Goal: Transaction & Acquisition: Purchase product/service

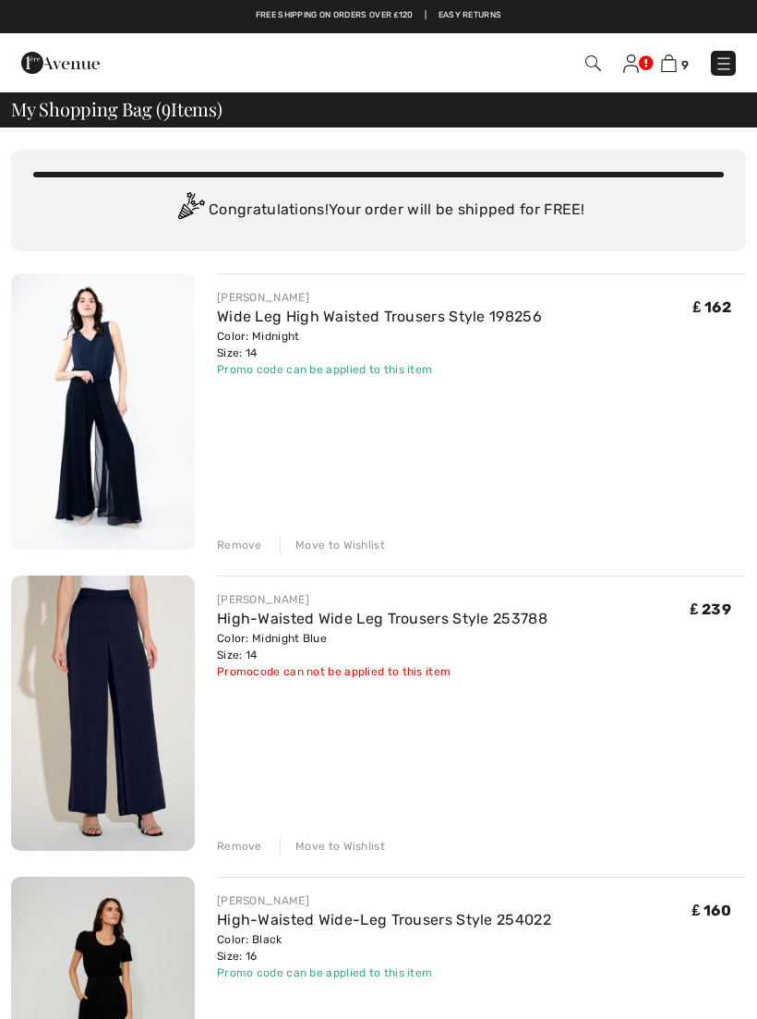
click at [151, 434] on img at bounding box center [103, 411] width 184 height 276
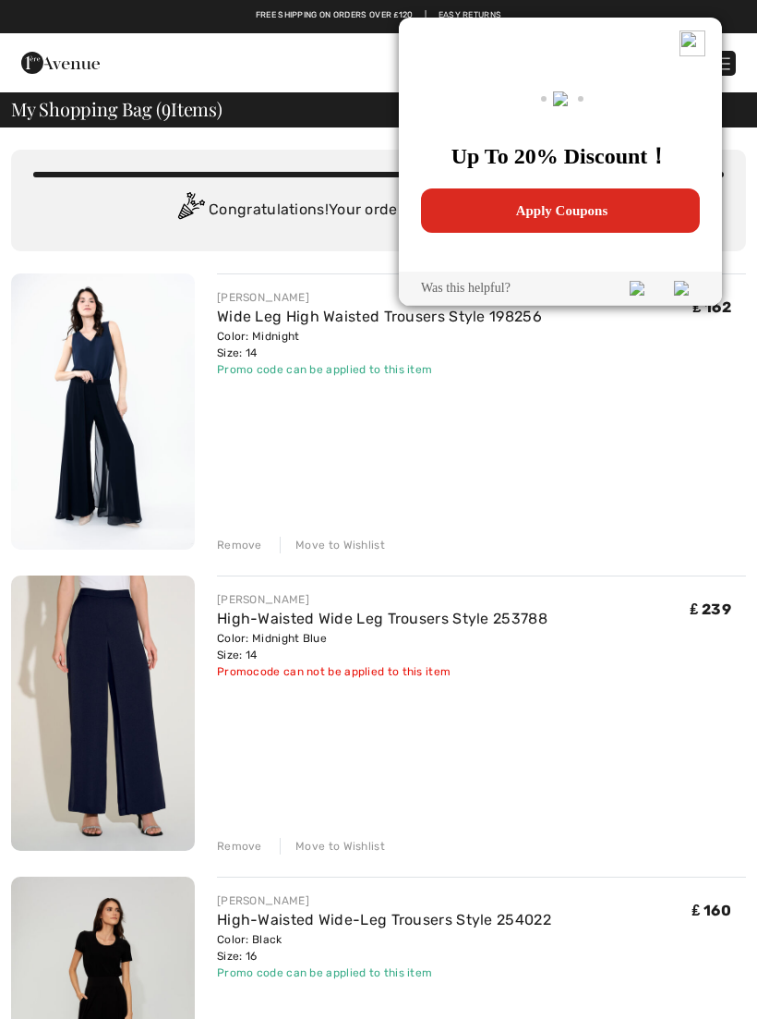
click at [151, 426] on img at bounding box center [103, 411] width 184 height 276
click at [697, 43] on img at bounding box center [693, 43] width 26 height 26
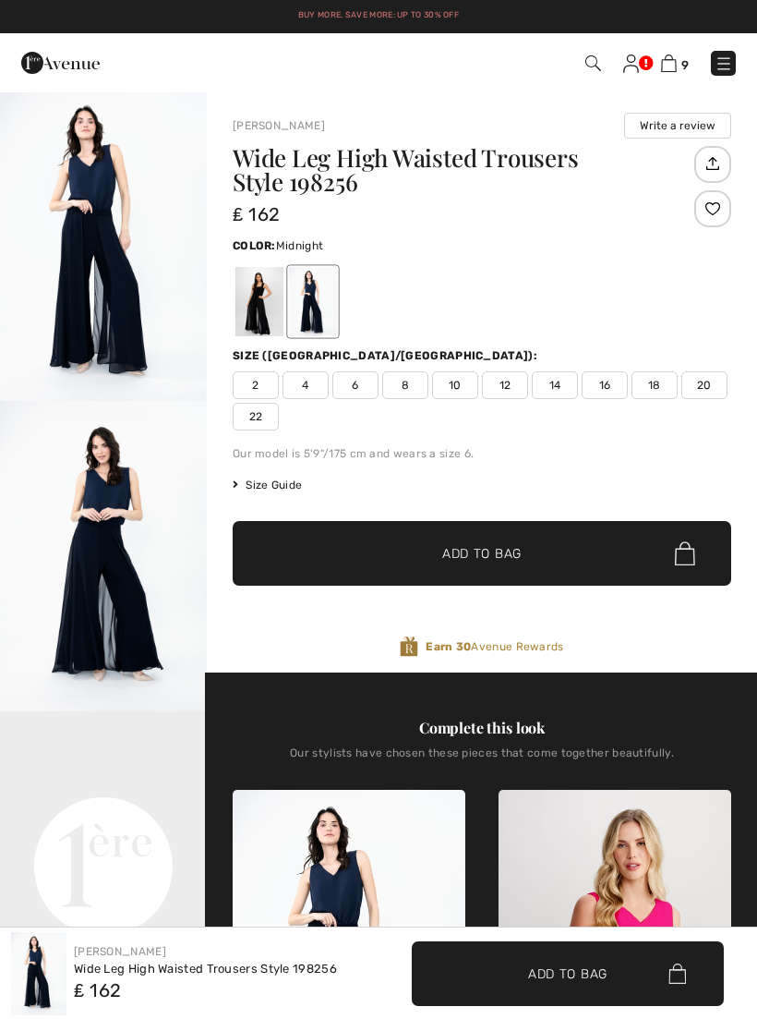
checkbox input "true"
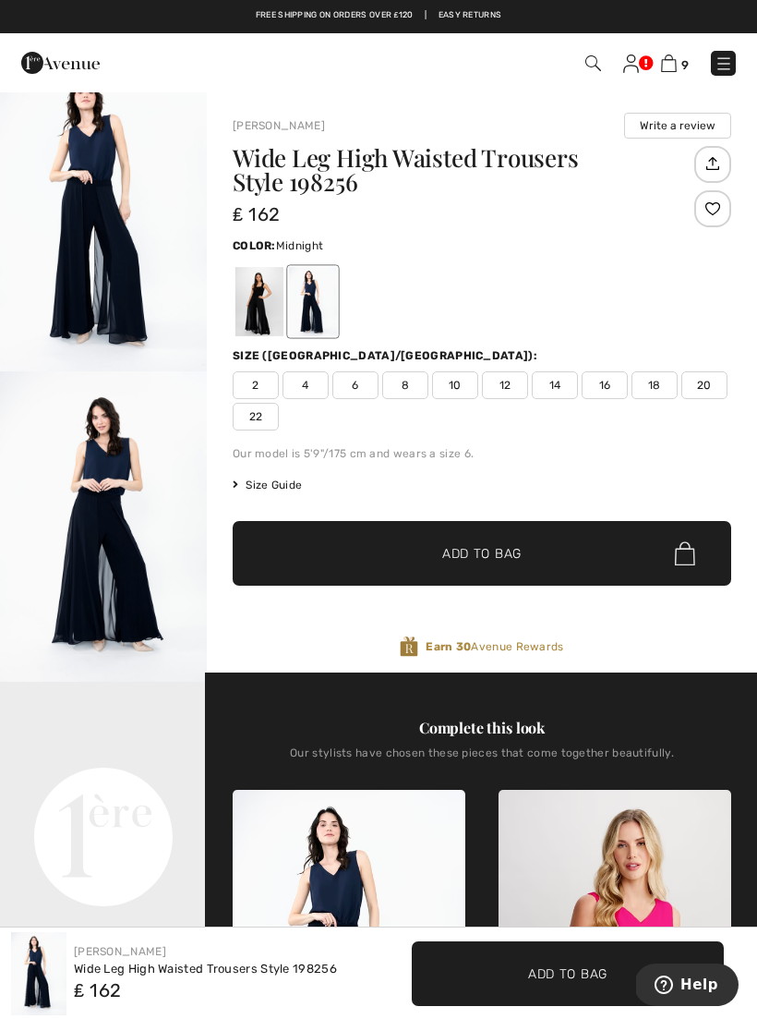
click at [599, 378] on span "16" at bounding box center [605, 385] width 46 height 28
click at [272, 491] on span "Size Guide" at bounding box center [267, 485] width 69 height 17
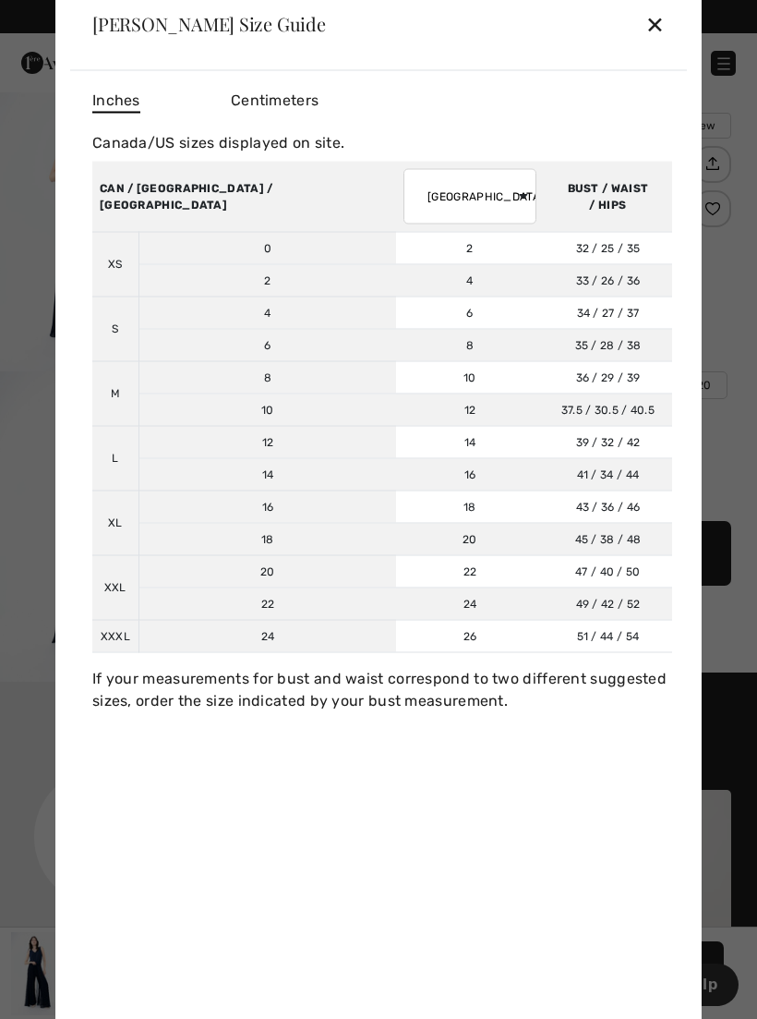
click at [404, 187] on select "AUSTRALIA UK France Germany Spain Italy Japan" at bounding box center [470, 195] width 133 height 55
select select "uk"
click at [206, 494] on td "16" at bounding box center [268, 506] width 258 height 32
click at [656, 27] on div "✕" at bounding box center [655, 24] width 19 height 39
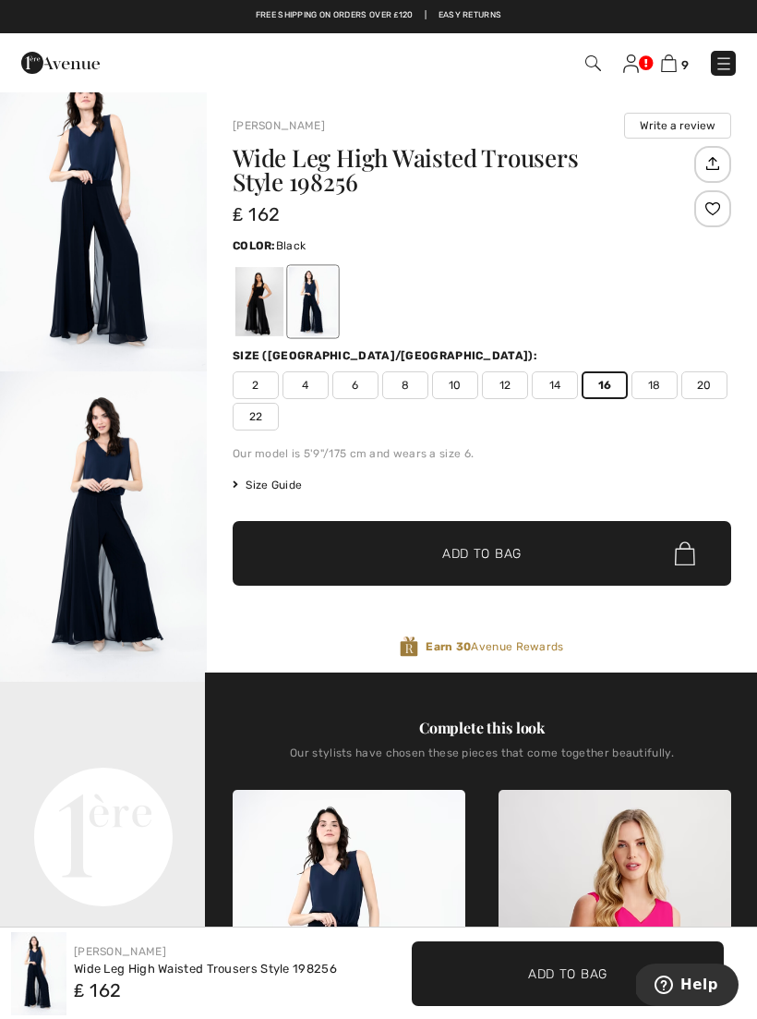
click at [260, 312] on div at bounding box center [260, 301] width 48 height 69
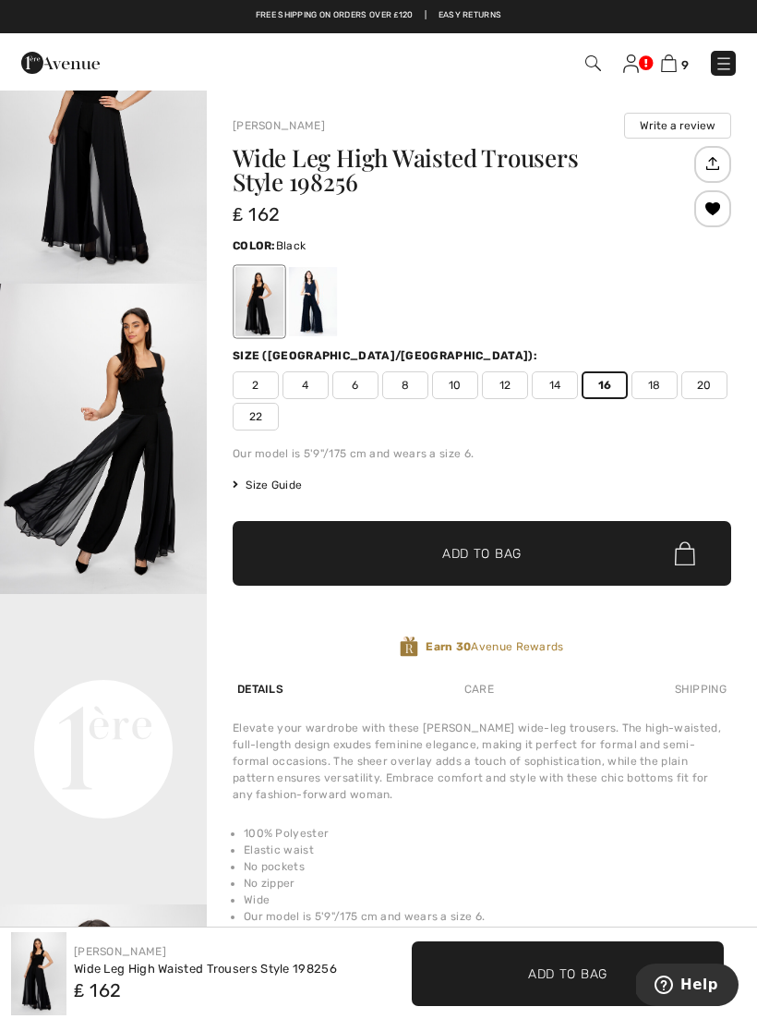
scroll to position [118, 0]
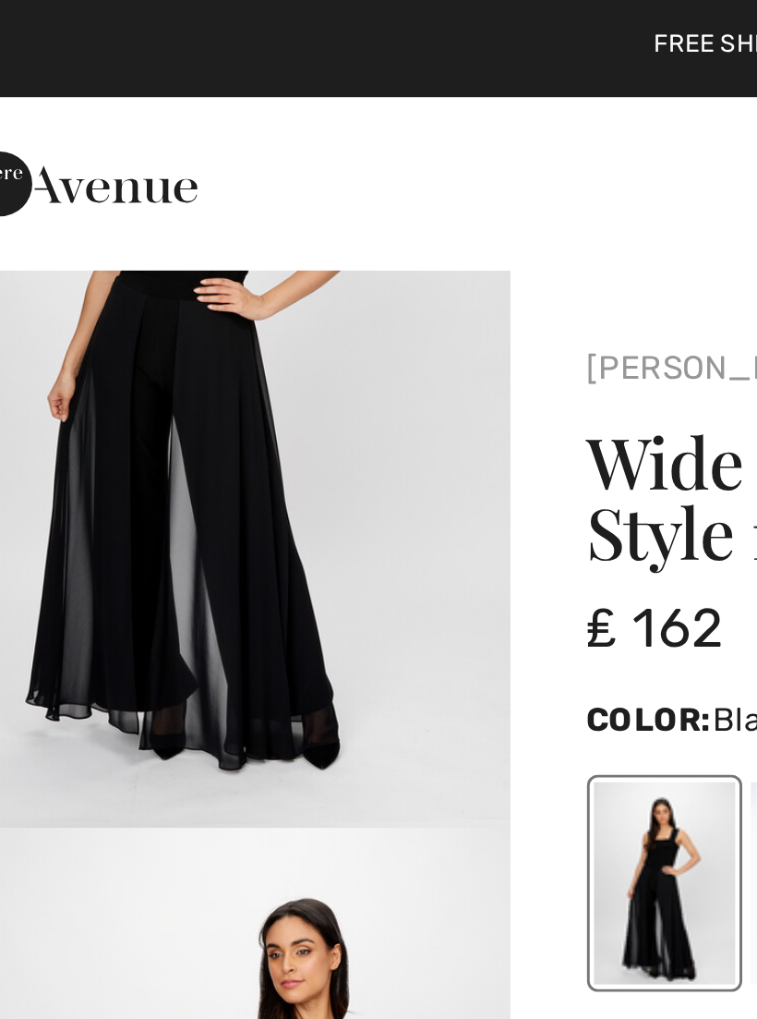
click at [258, 194] on h1 "Wide Leg High Waisted Trousers Style 198256" at bounding box center [461, 170] width 457 height 48
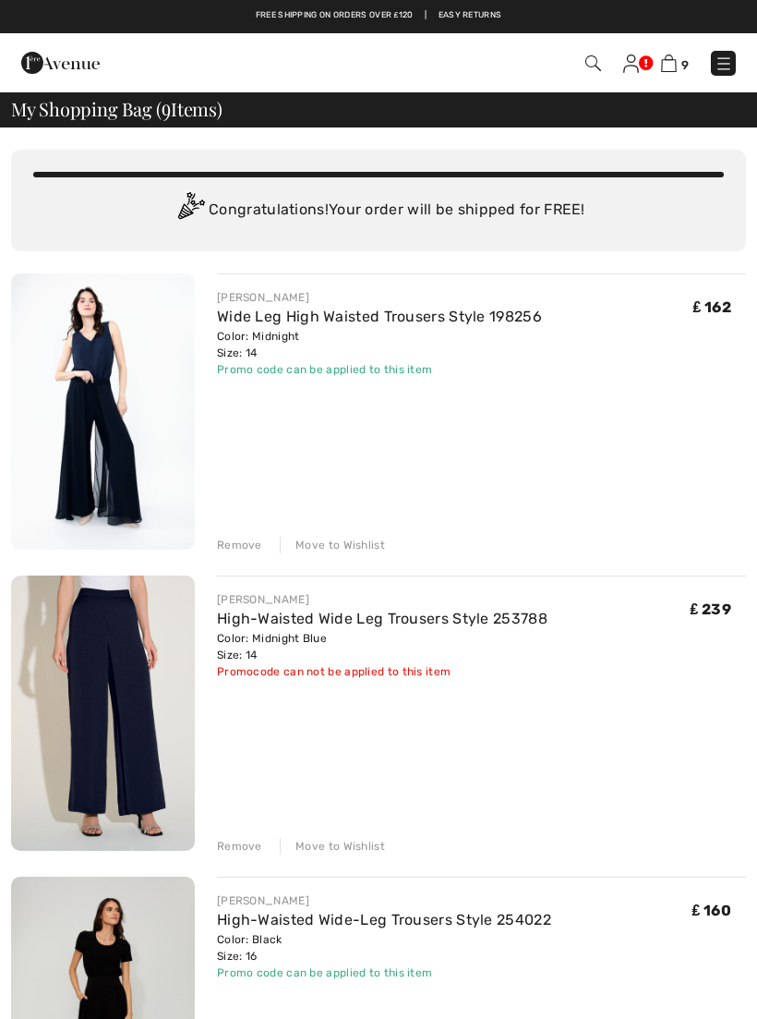
click at [136, 748] on img at bounding box center [103, 713] width 184 height 276
click at [154, 727] on img at bounding box center [103, 713] width 184 height 276
click at [126, 705] on img at bounding box center [103, 713] width 184 height 276
click at [96, 575] on img at bounding box center [103, 713] width 184 height 276
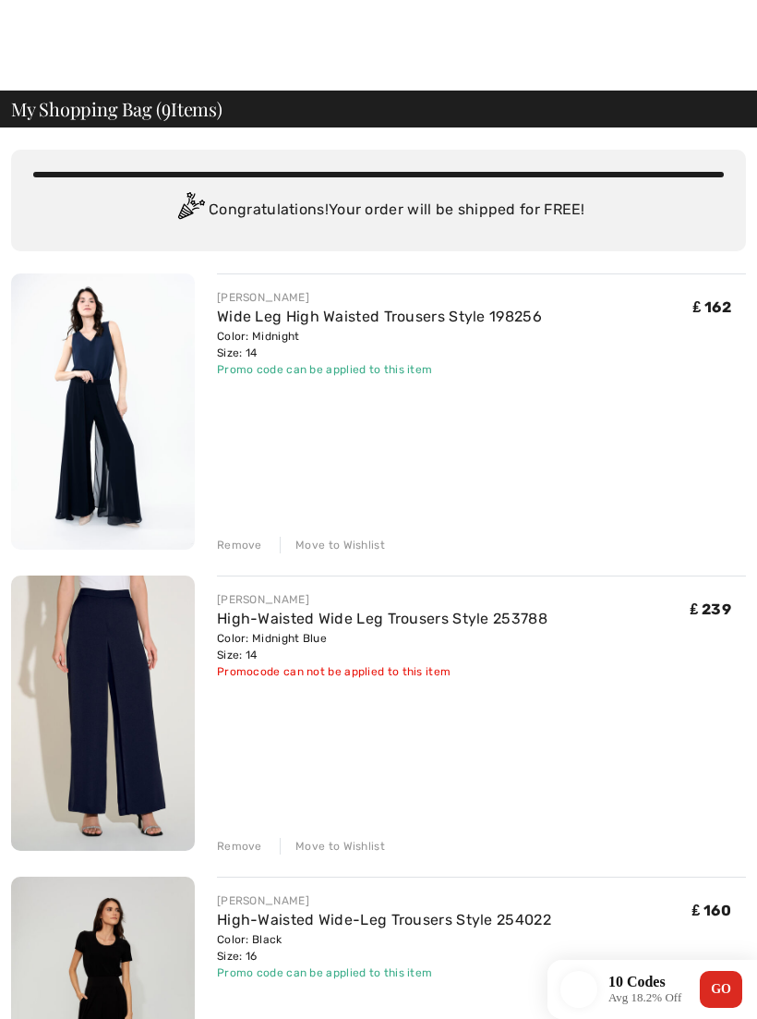
click at [95, 575] on img at bounding box center [103, 713] width 184 height 276
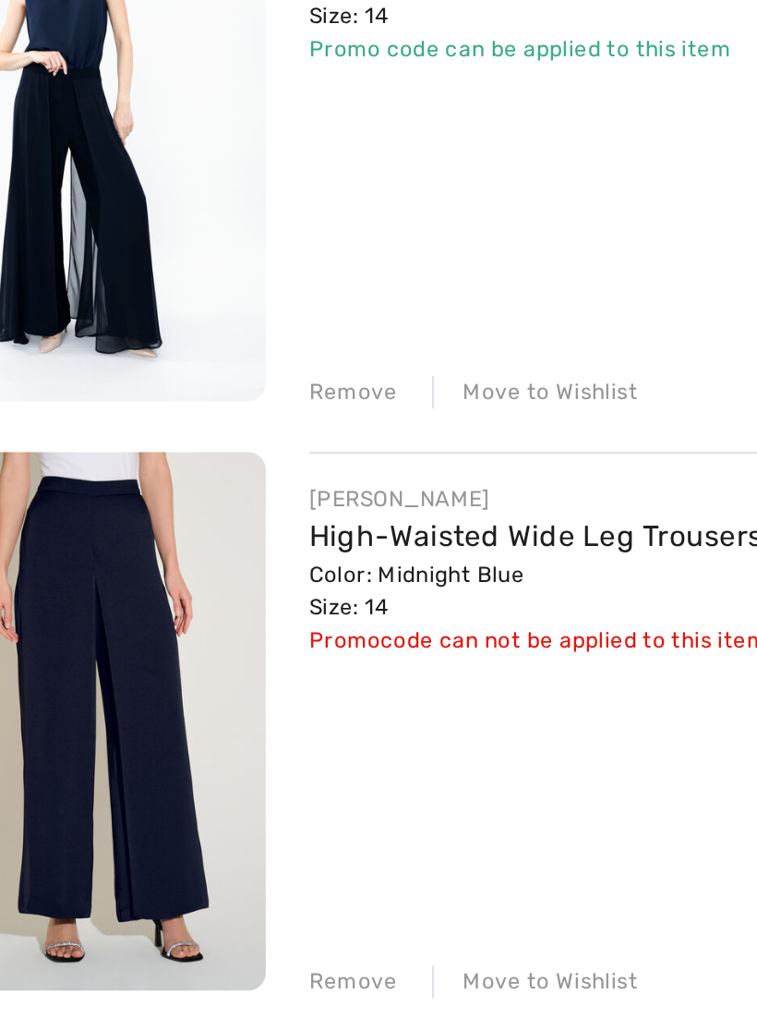
click at [95, 575] on img at bounding box center [103, 713] width 184 height 276
click at [91, 575] on img at bounding box center [103, 713] width 184 height 276
click at [65, 575] on img at bounding box center [103, 713] width 184 height 276
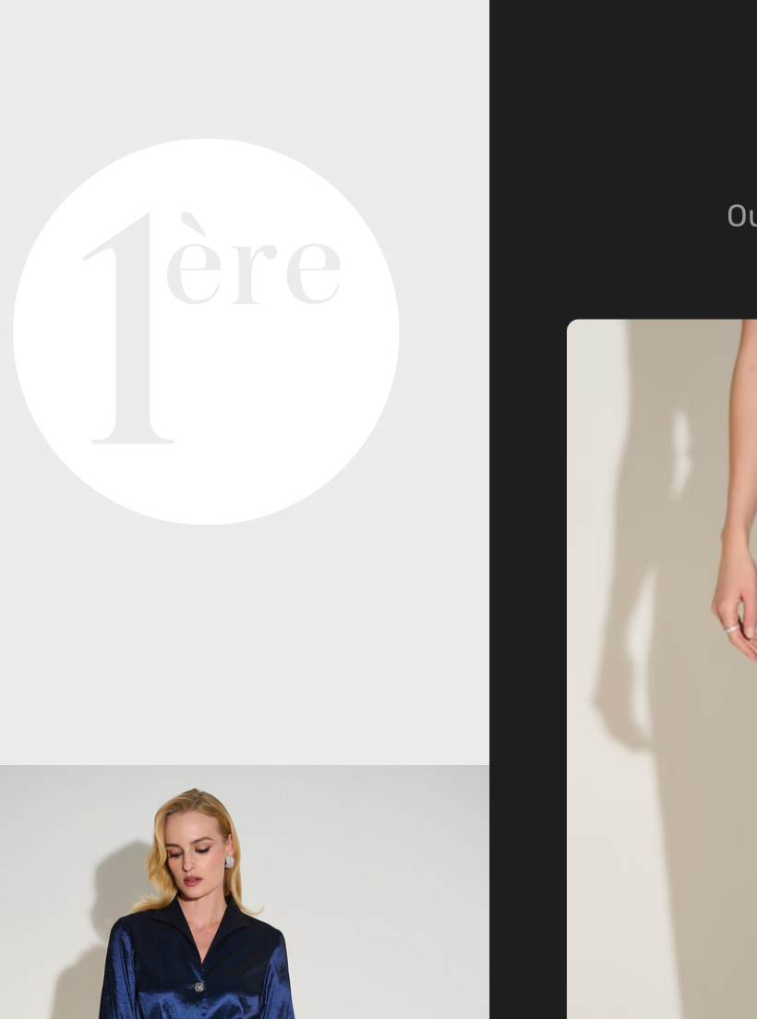
scroll to position [21, 0]
click at [130, 169] on video "Your browser does not support the video tag." at bounding box center [103, 198] width 207 height 103
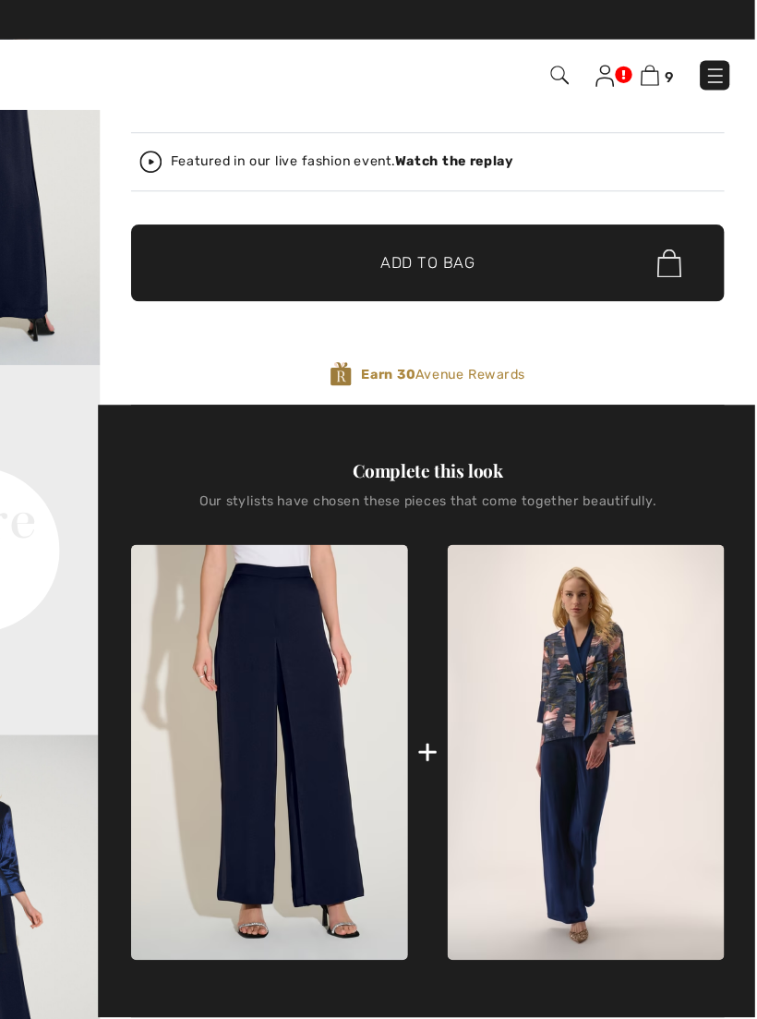
scroll to position [405, 0]
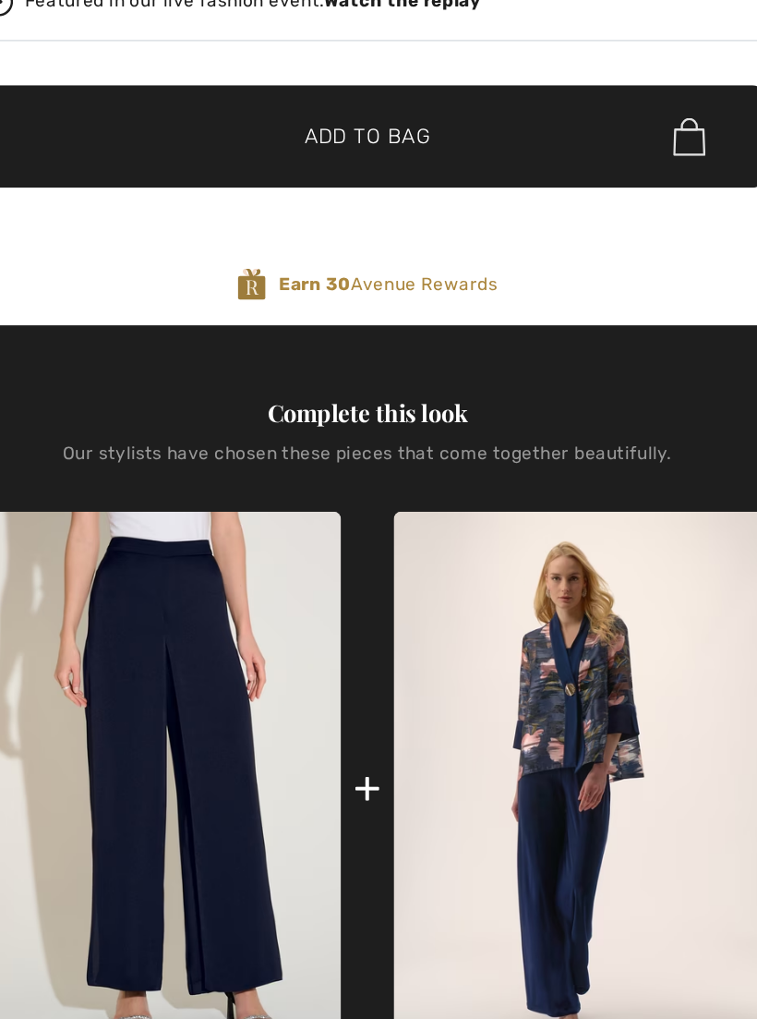
click at [499, 457] on img at bounding box center [615, 631] width 233 height 349
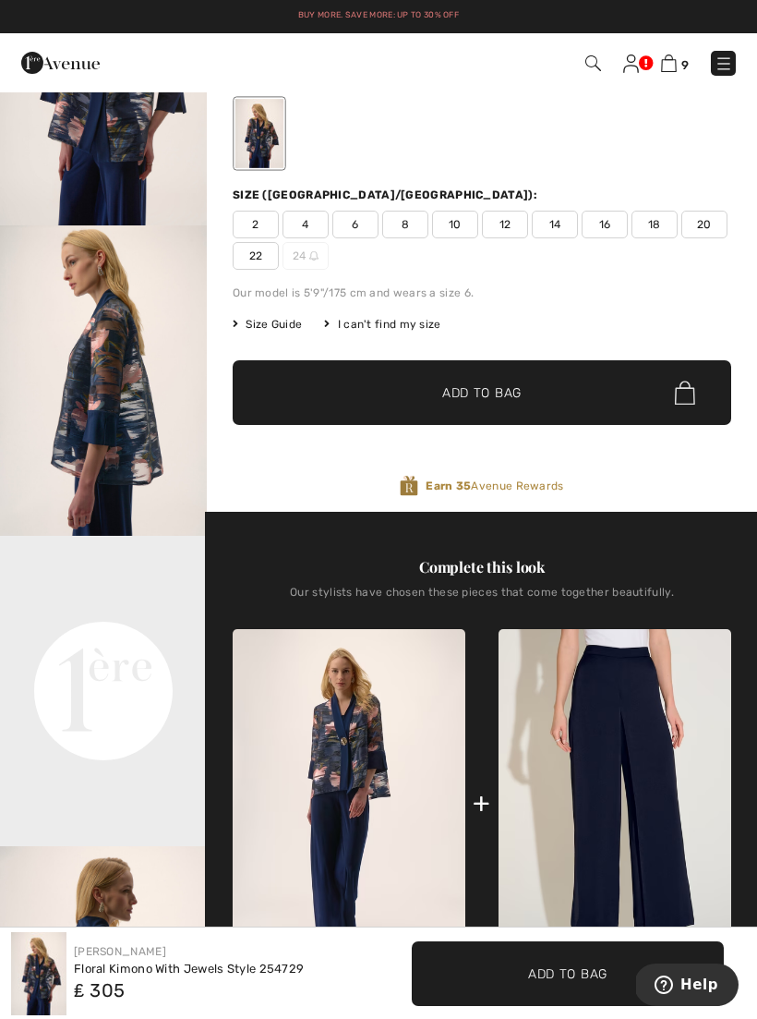
scroll to position [193, 0]
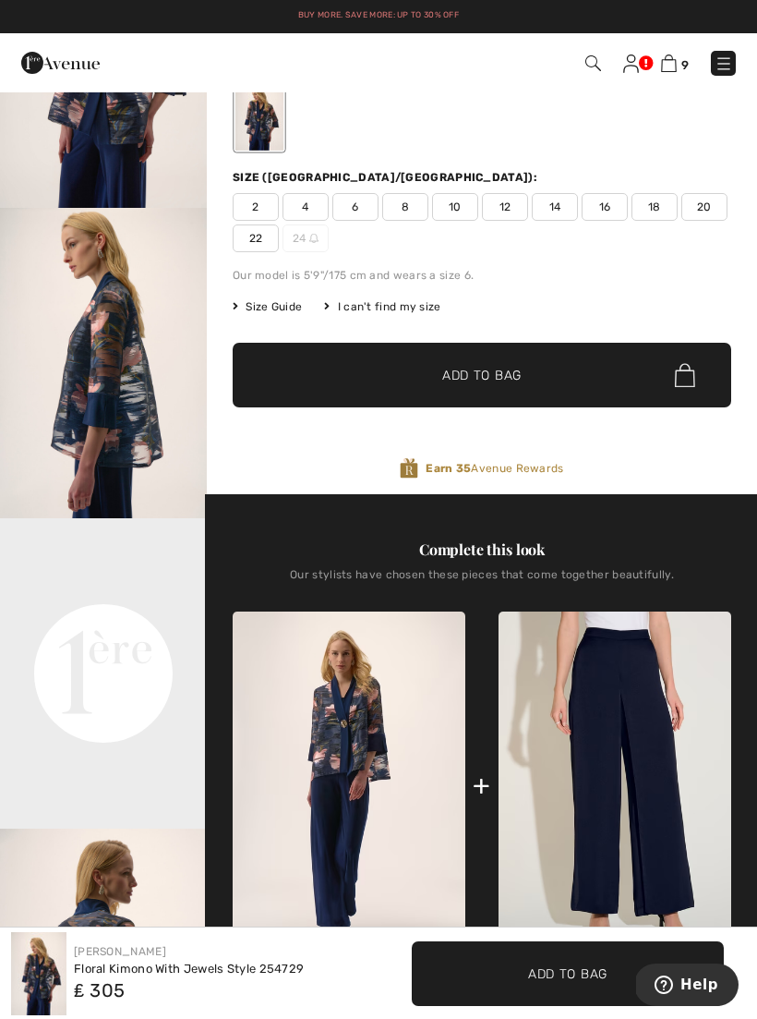
click at [121, 421] on img "2 / 5" at bounding box center [103, 363] width 207 height 310
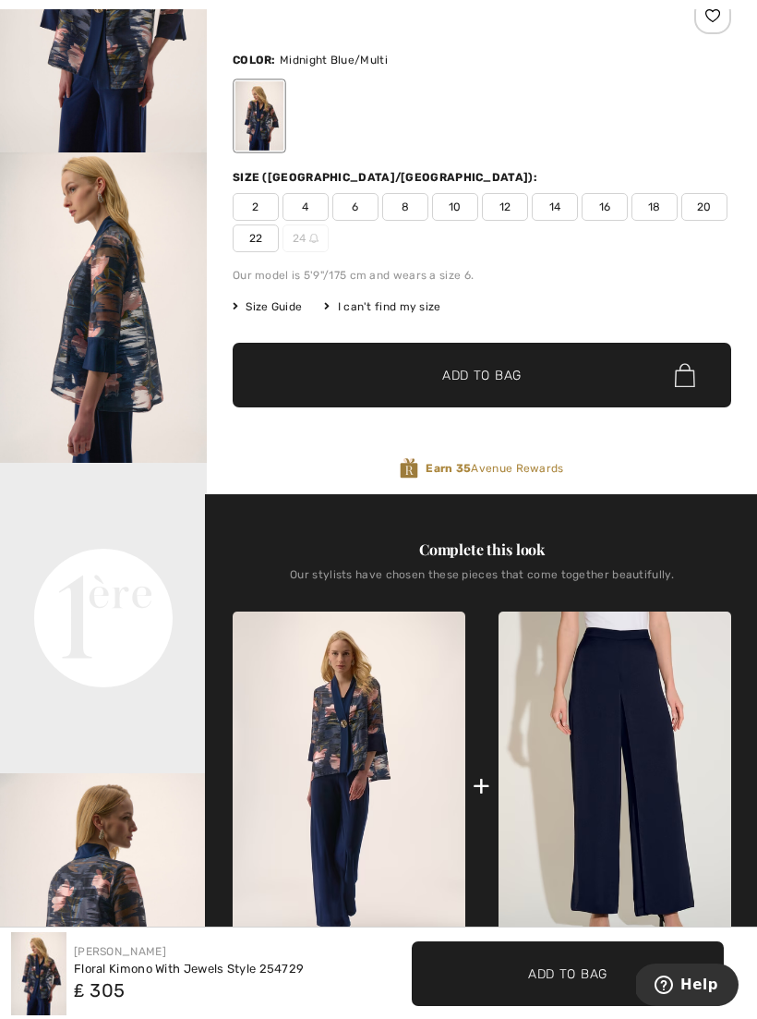
scroll to position [57, 0]
